Goal: Information Seeking & Learning: Learn about a topic

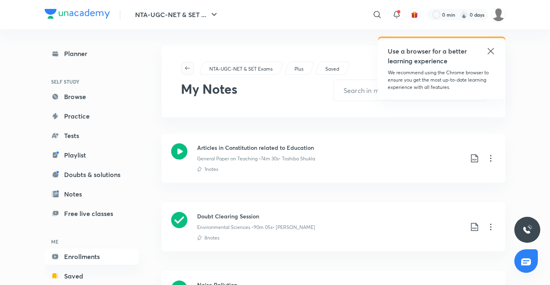
click at [191, 72] on button "button" at bounding box center [187, 68] width 13 height 13
click at [492, 49] on icon at bounding box center [491, 51] width 10 height 10
click at [491, 50] on div "NTA-UGC-NET & SET Exams Plus Saved My Notes ​" at bounding box center [333, 81] width 344 height 72
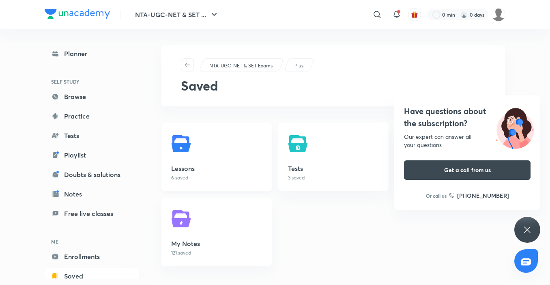
click at [193, 167] on h5 "Lessons" at bounding box center [216, 168] width 91 height 10
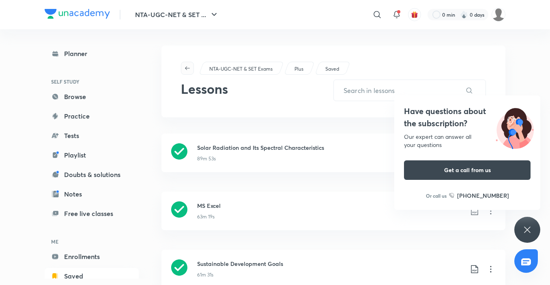
click at [192, 68] on span "button" at bounding box center [187, 68] width 12 height 6
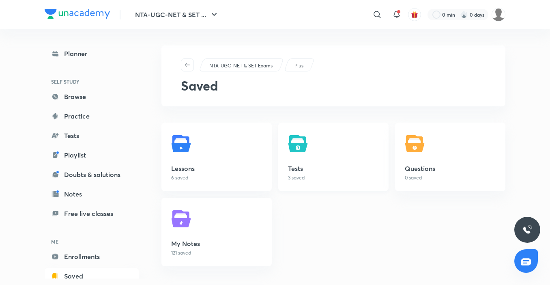
click at [287, 170] on link "Tests 3 saved" at bounding box center [333, 156] width 110 height 69
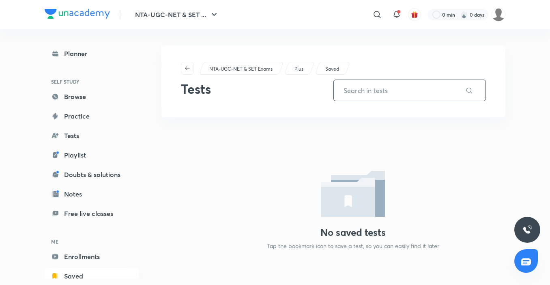
click at [363, 91] on input "text" at bounding box center [398, 90] width 128 height 21
click at [364, 91] on input "text" at bounding box center [398, 90] width 128 height 21
click at [190, 65] on icon "button" at bounding box center [187, 68] width 6 height 6
click at [191, 65] on span "button" at bounding box center [187, 68] width 12 height 6
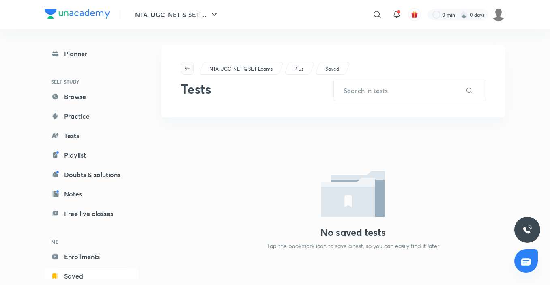
click at [188, 69] on icon "button" at bounding box center [187, 68] width 6 height 6
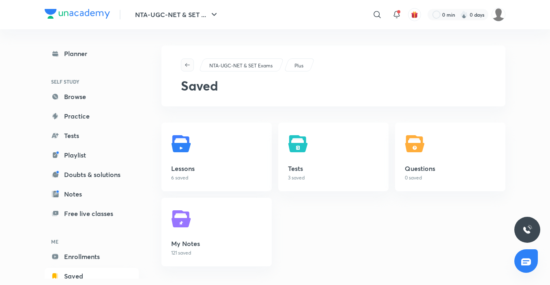
click at [190, 67] on icon "button" at bounding box center [187, 65] width 6 height 6
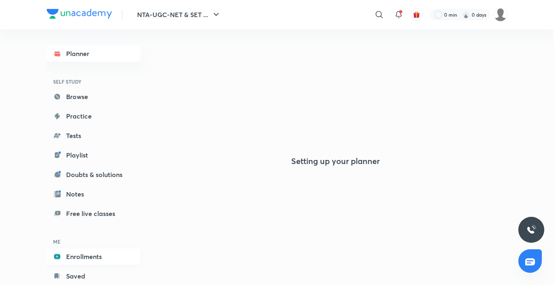
click at [83, 259] on link "Enrollments" at bounding box center [94, 256] width 94 height 16
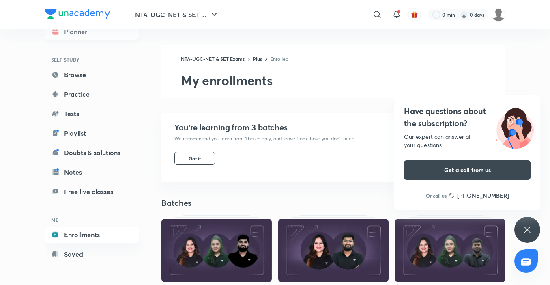
click at [99, 36] on link "Planner" at bounding box center [92, 32] width 94 height 16
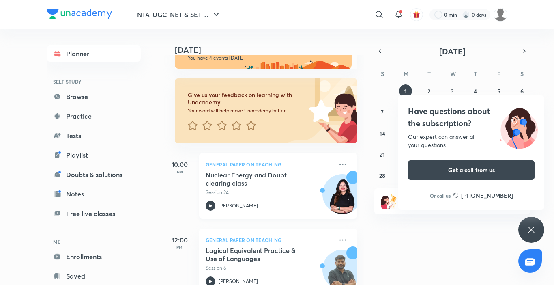
scroll to position [41, 0]
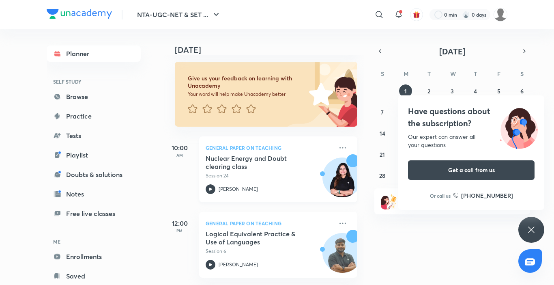
click at [255, 163] on h5 "Nuclear Energy and Doubt clearing class" at bounding box center [256, 162] width 101 height 16
